Goal: Task Accomplishment & Management: Manage account settings

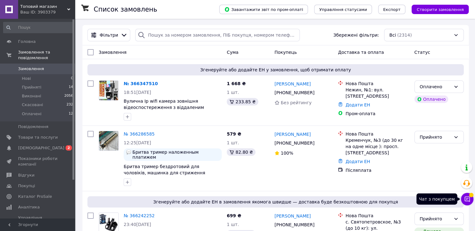
click at [466, 197] on icon at bounding box center [467, 199] width 6 height 6
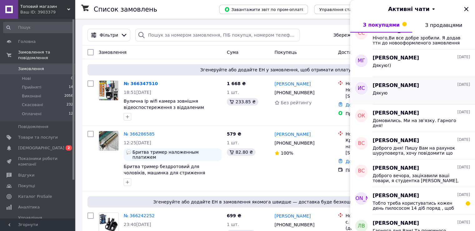
scroll to position [352, 0]
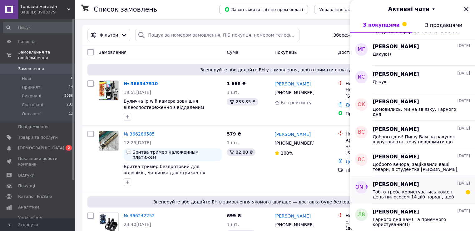
click at [419, 193] on span "Тобто треба користуватись кожен день пилососом 14 діб поряд , щоб виявити недол…" at bounding box center [417, 194] width 89 height 10
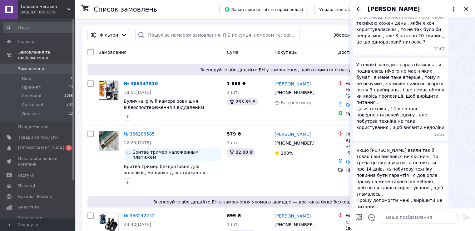
scroll to position [372, 0]
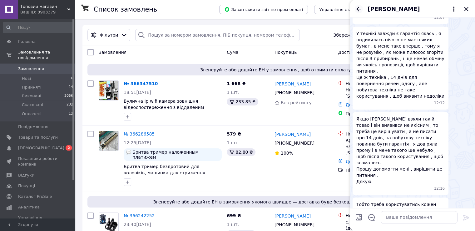
click at [358, 8] on icon "Назад" at bounding box center [358, 8] width 7 height 7
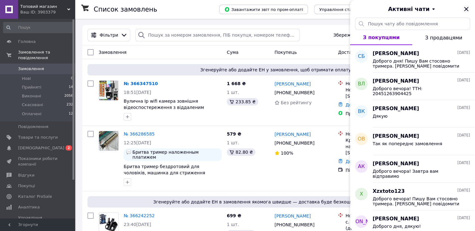
click at [467, 11] on icon "Закрити" at bounding box center [466, 8] width 7 height 7
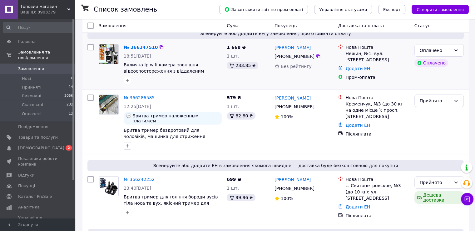
scroll to position [62, 0]
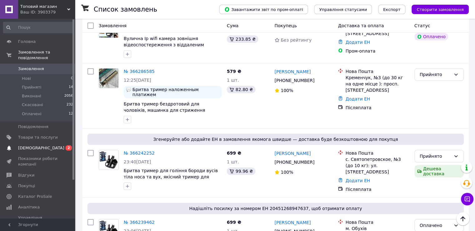
click at [29, 145] on span "[DEMOGRAPHIC_DATA]" at bounding box center [41, 148] width 46 height 6
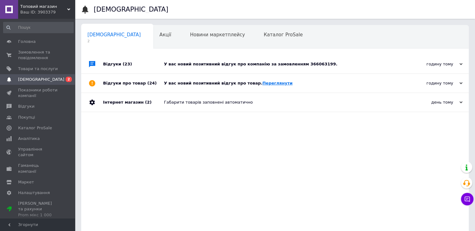
click at [266, 82] on link "Переглянути" at bounding box center [277, 83] width 30 height 5
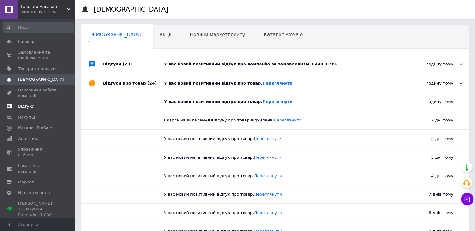
click at [39, 110] on link "Відгуки" at bounding box center [38, 106] width 77 height 11
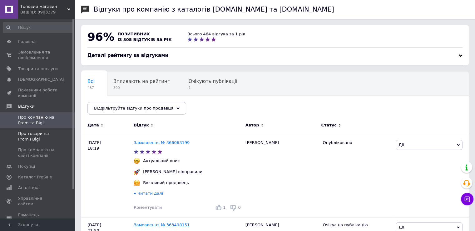
click at [35, 138] on span "Про товари на Prom і Bigl" at bounding box center [38, 136] width 40 height 11
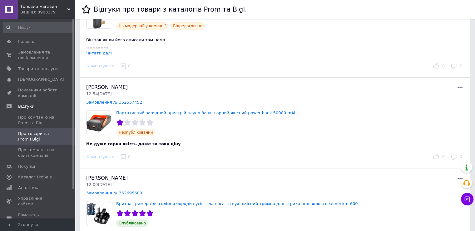
scroll to position [219, 0]
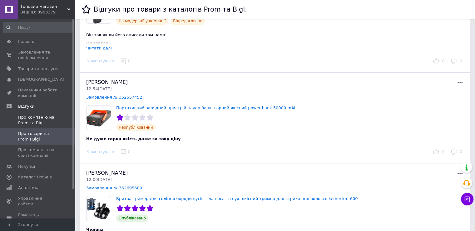
click at [40, 118] on span "Про компанію на Prom та Bigl" at bounding box center [38, 119] width 40 height 11
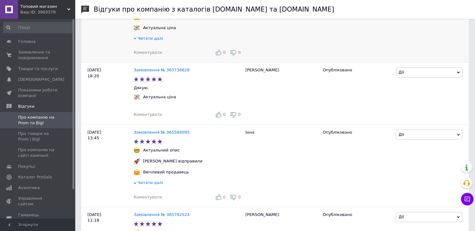
scroll to position [375, 0]
